Goal: Find specific page/section: Find specific page/section

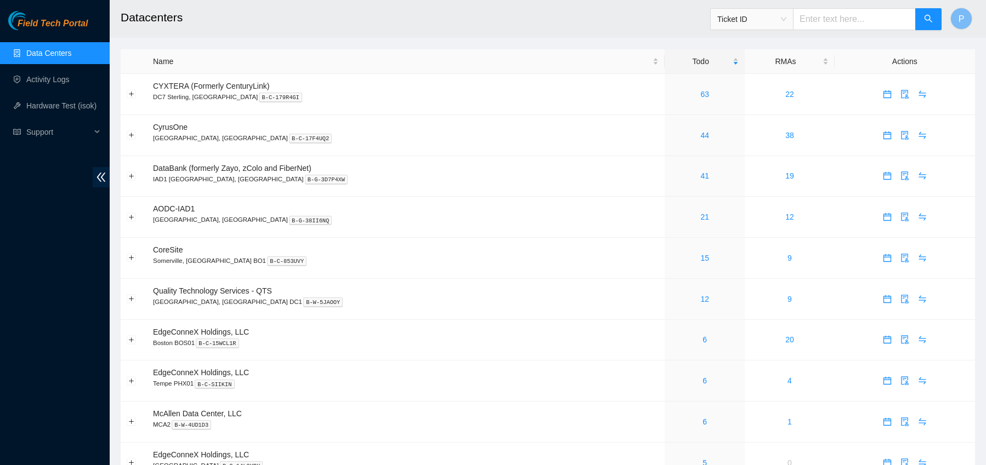
scroll to position [53, 0]
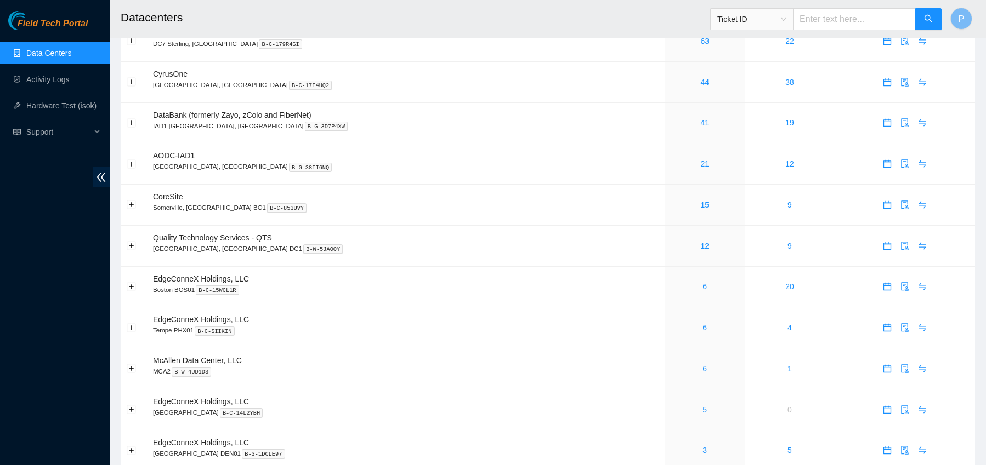
click at [44, 52] on link "Data Centers" at bounding box center [48, 53] width 45 height 9
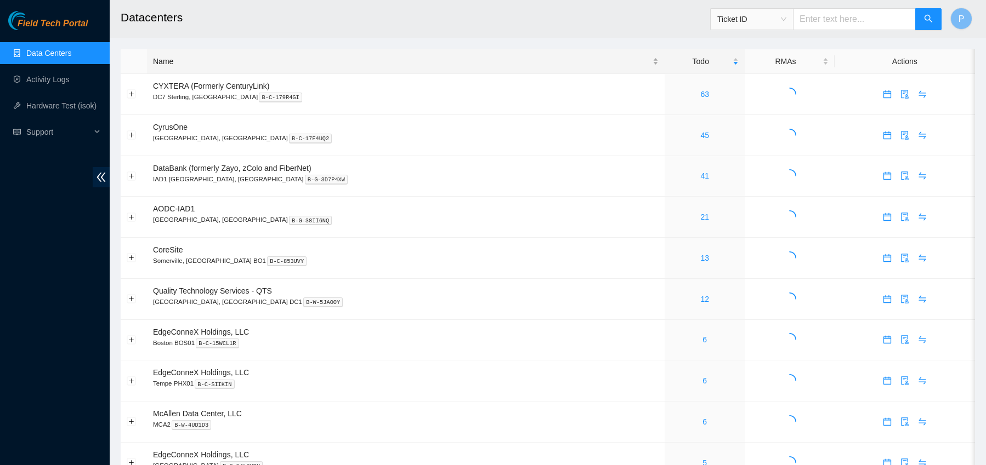
click at [192, 67] on div "Name" at bounding box center [405, 61] width 505 height 12
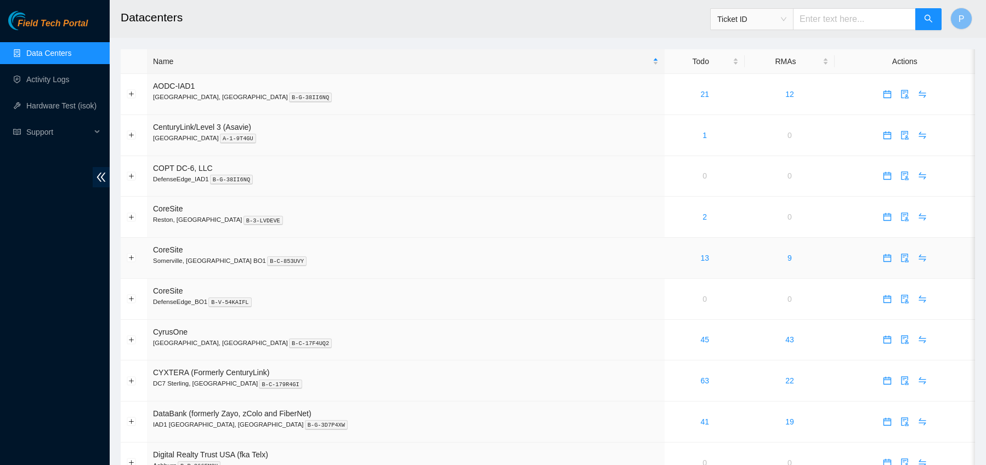
scroll to position [1, 0]
click at [700, 255] on link "13" at bounding box center [704, 257] width 9 height 9
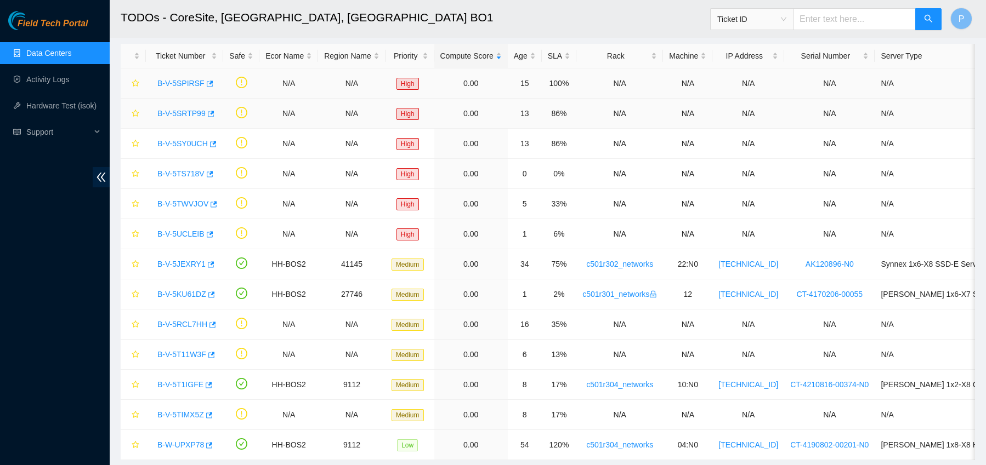
scroll to position [48, 0]
click at [191, 86] on link "B-V-5SPIRSF" at bounding box center [180, 85] width 47 height 9
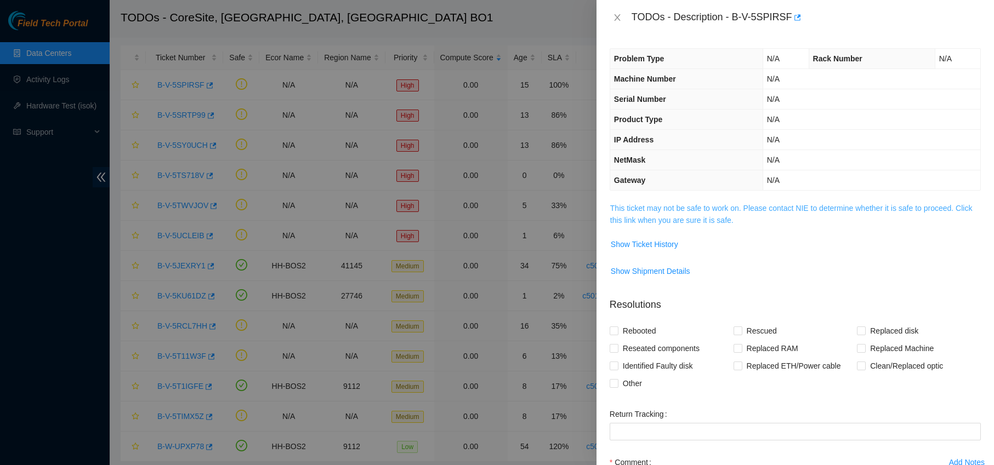
click at [735, 208] on link "This ticket may not be safe to work on. Please contact NIE to determine whether…" at bounding box center [791, 214] width 362 height 21
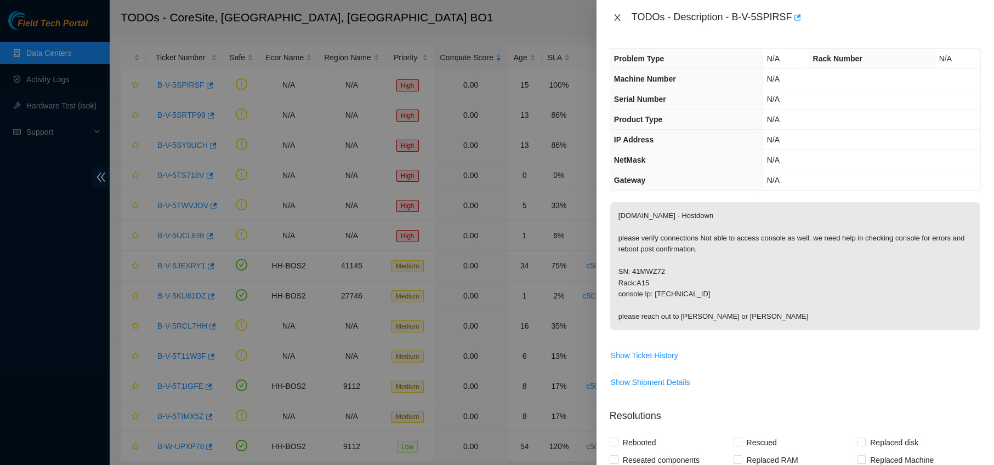
click at [620, 14] on icon "close" at bounding box center [617, 17] width 6 height 7
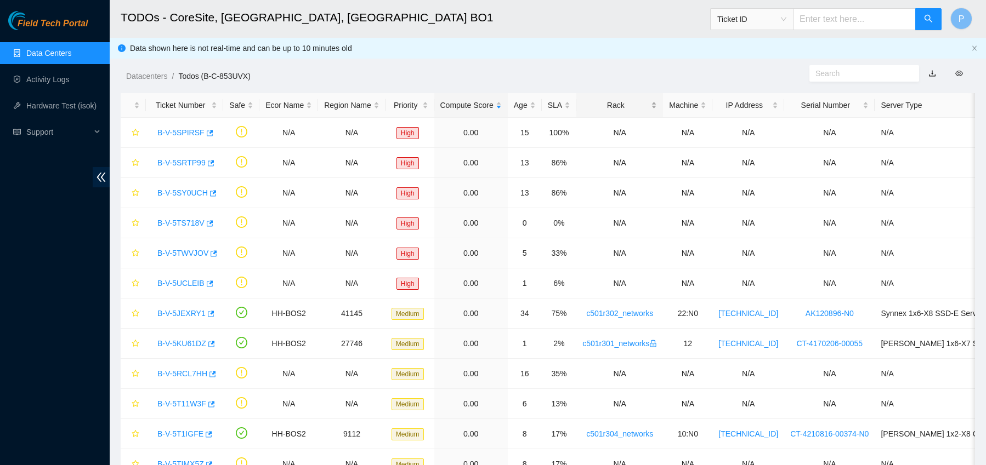
click at [657, 106] on div "Rack" at bounding box center [619, 105] width 75 height 12
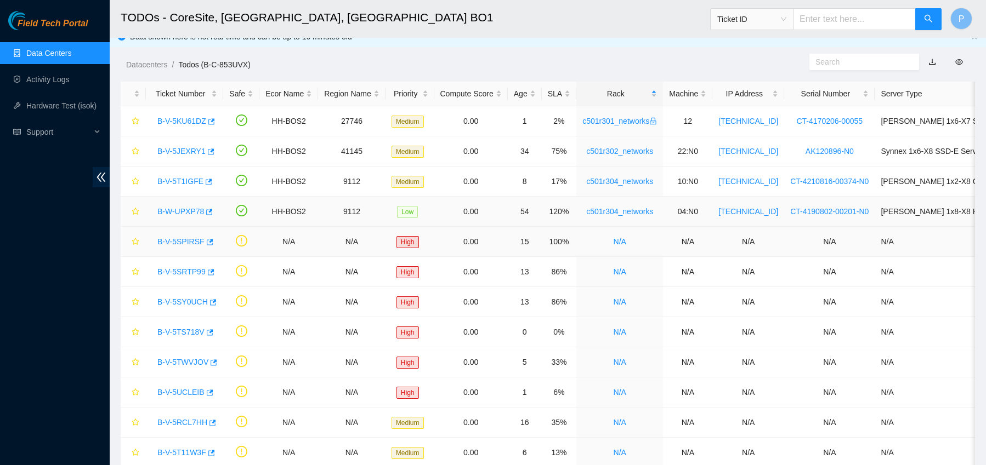
scroll to position [3, 0]
